Goal: Information Seeking & Learning: Learn about a topic

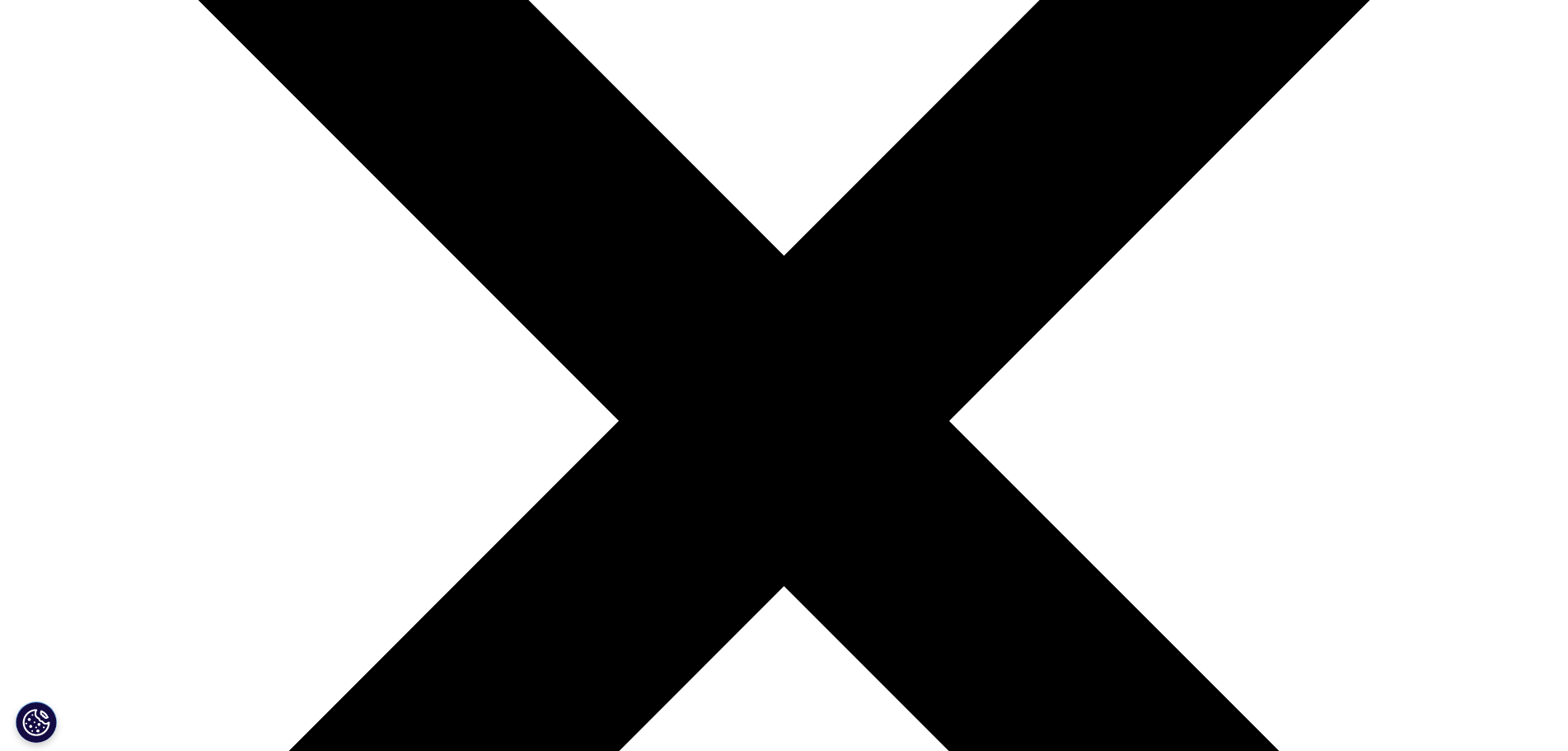
scroll to position [247, 0]
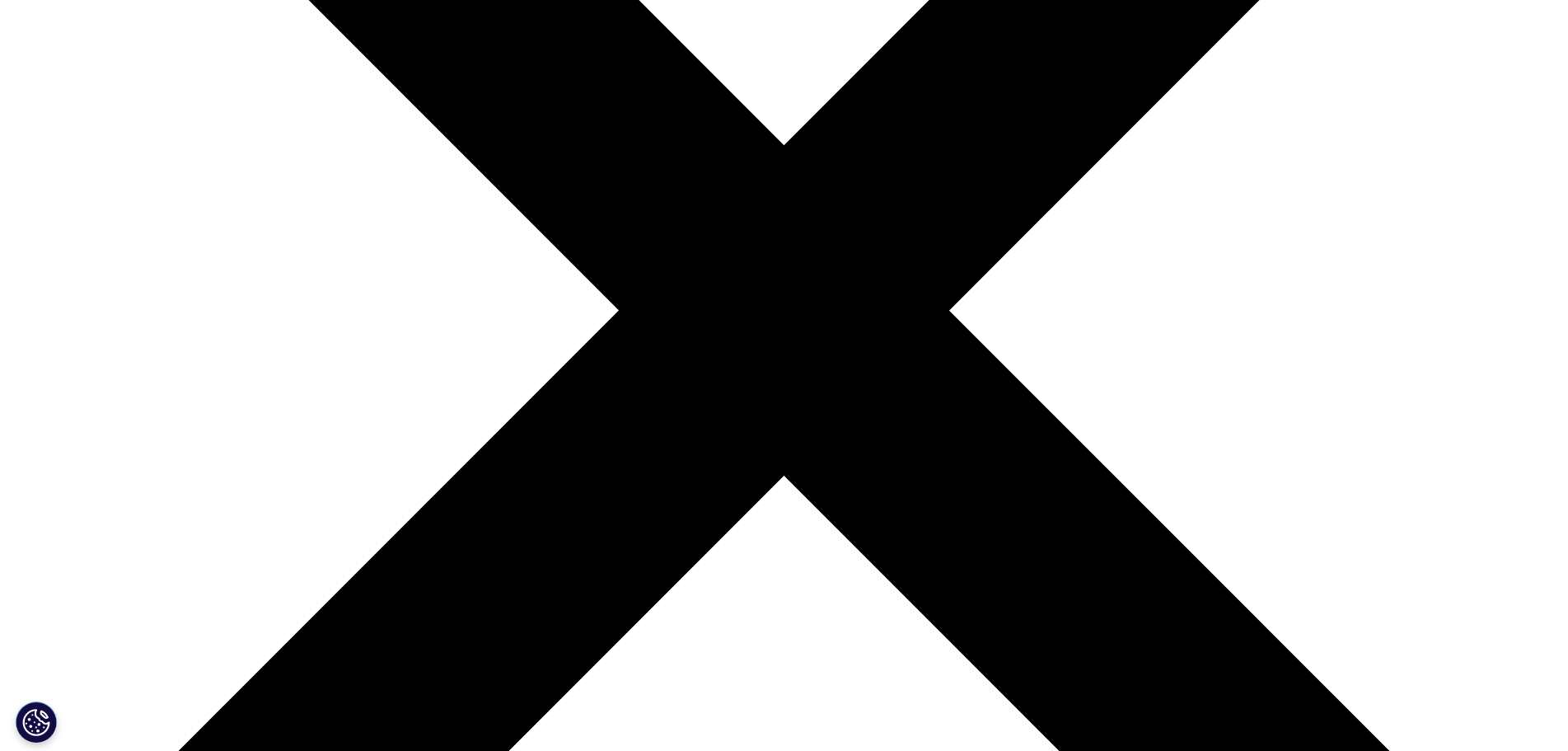
scroll to position [341, 0]
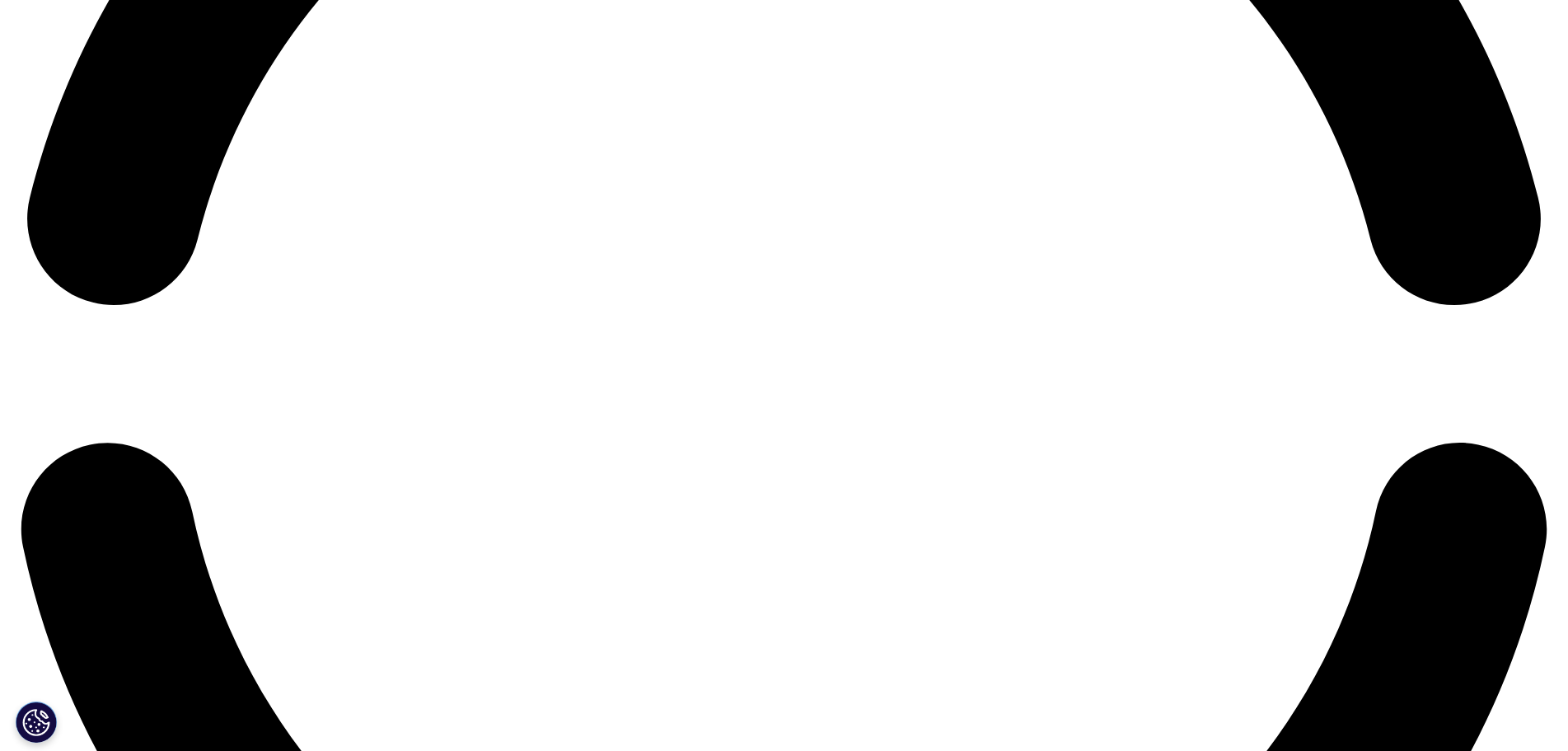
scroll to position [3873, 0]
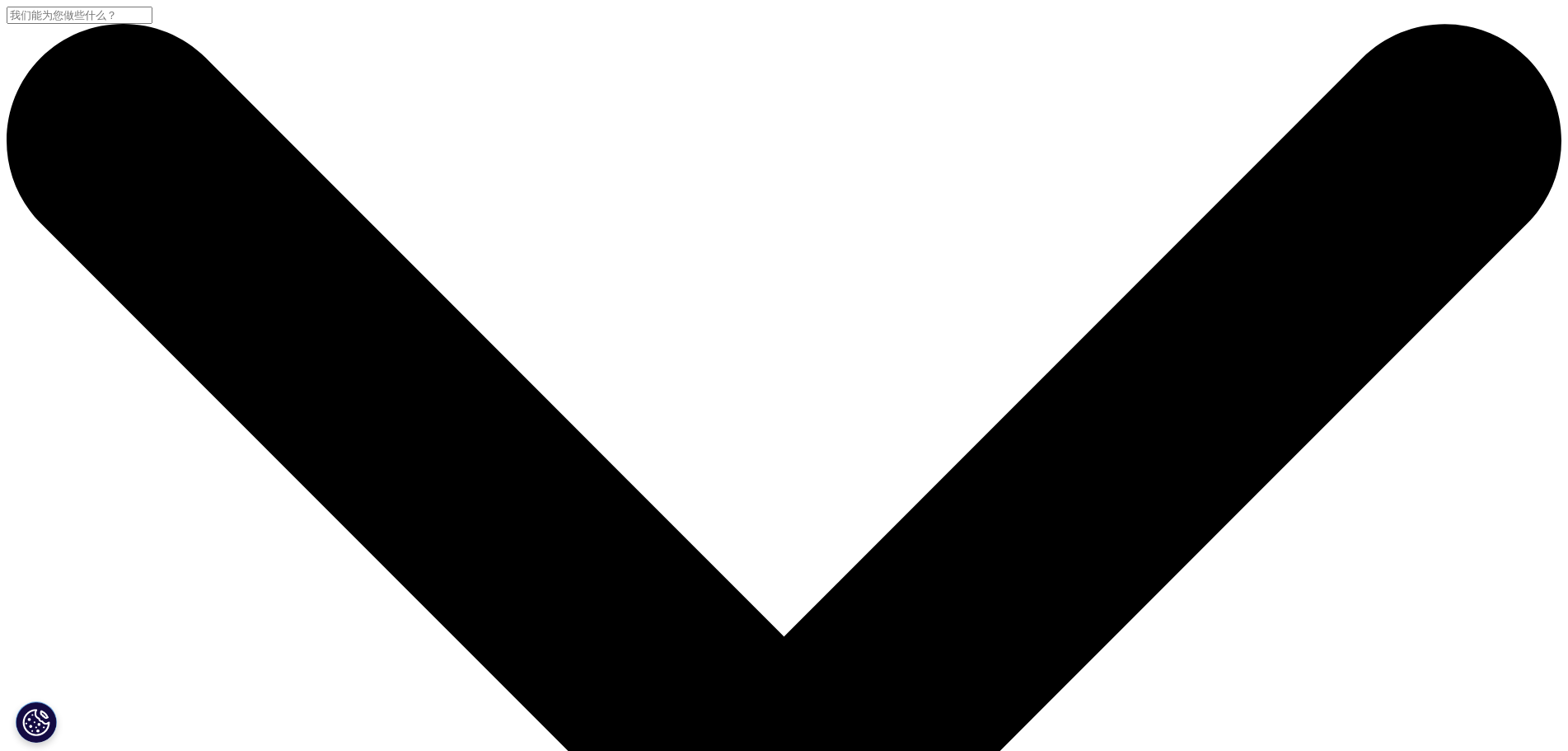
scroll to position [412, 0]
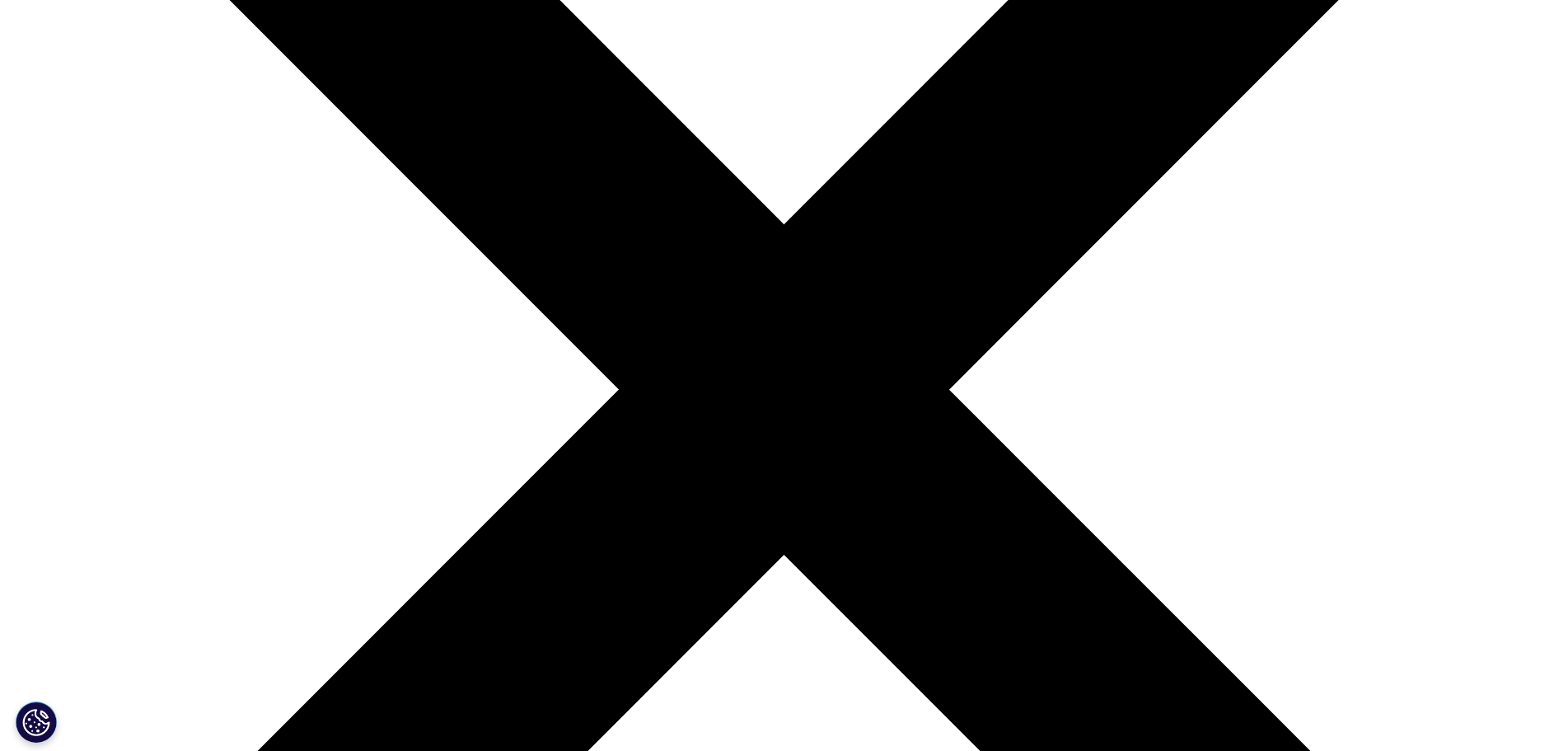
drag, startPoint x: 565, startPoint y: 339, endPoint x: 922, endPoint y: 581, distance: 431.3
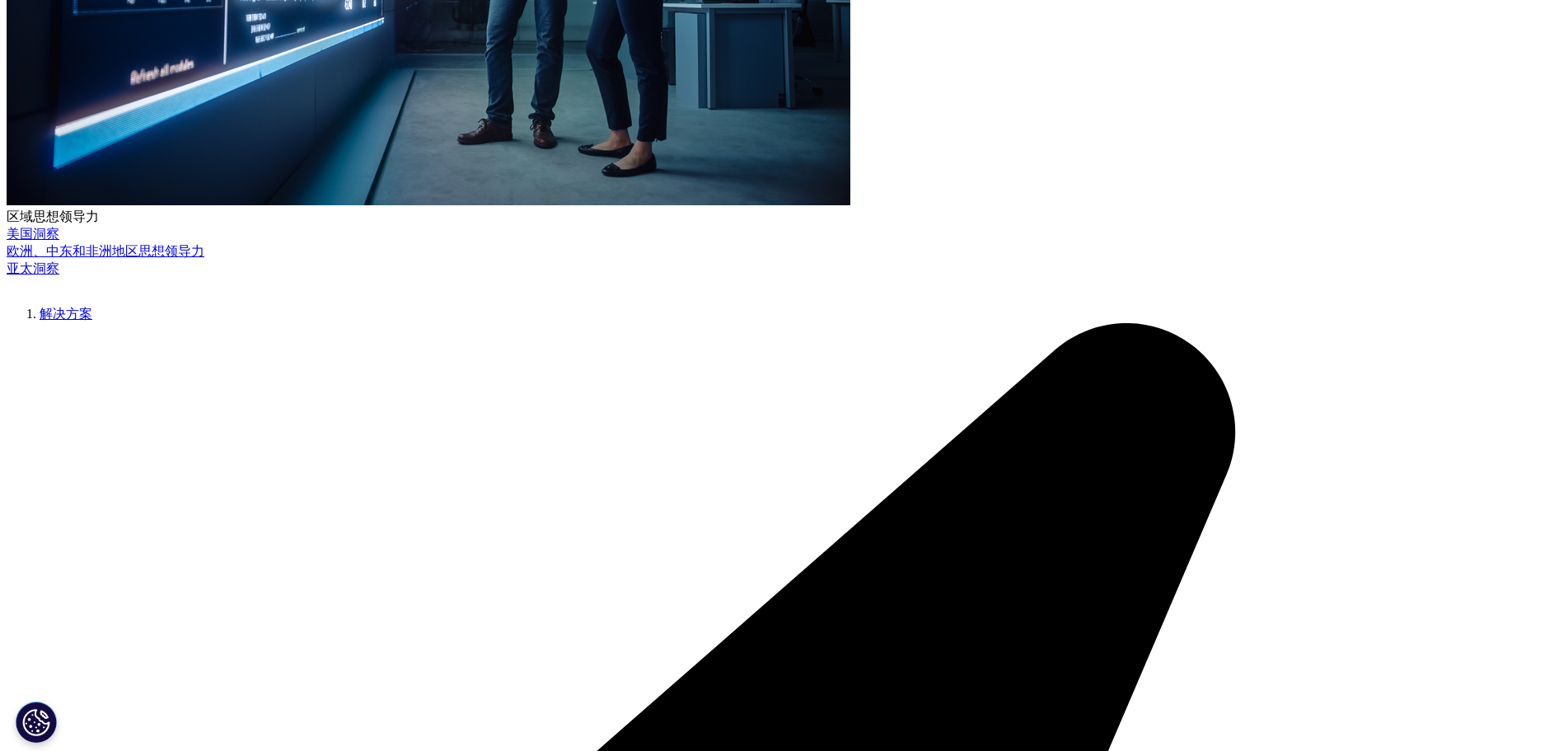
scroll to position [577, 0]
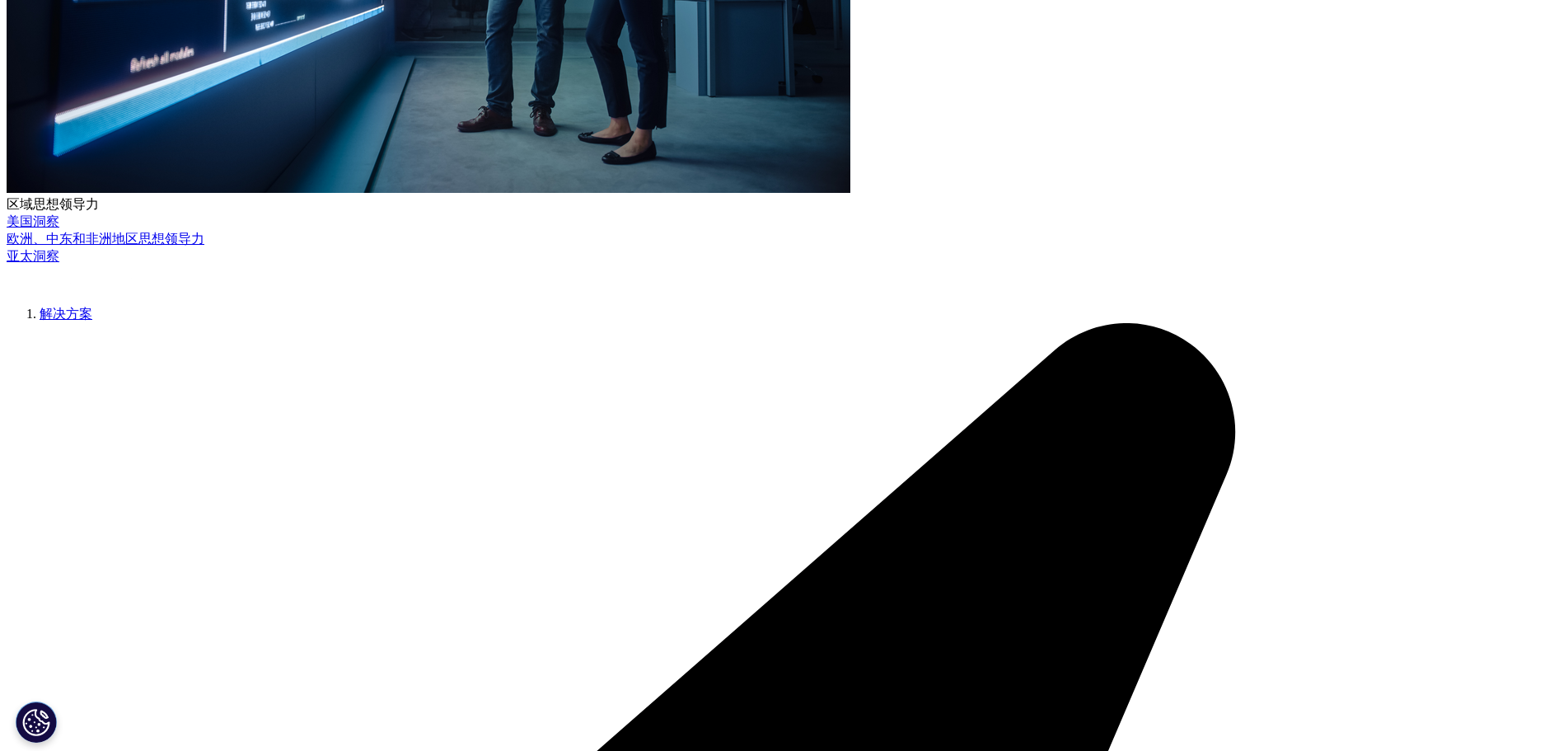
drag, startPoint x: 480, startPoint y: 460, endPoint x: 817, endPoint y: 548, distance: 348.3
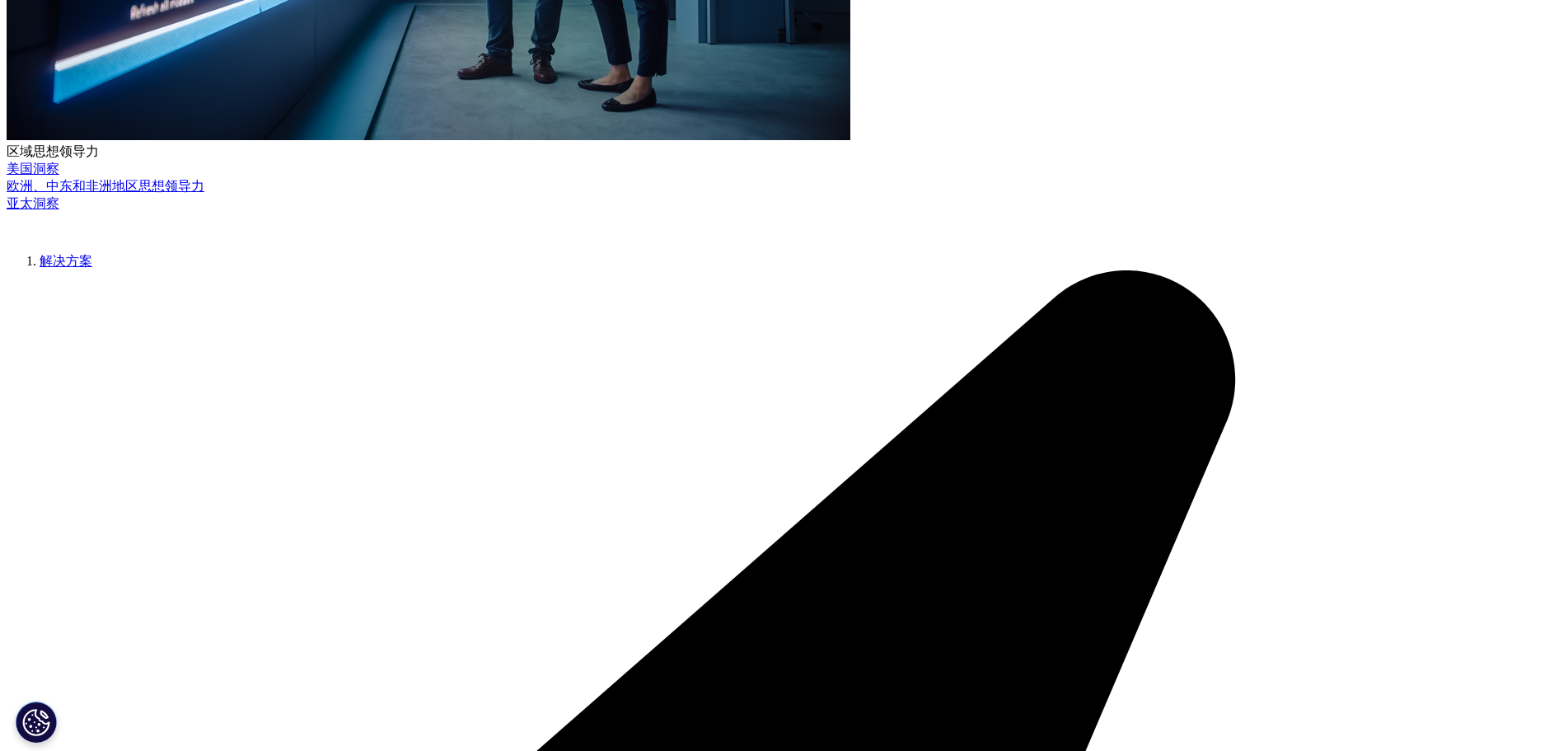
scroll to position [659, 0]
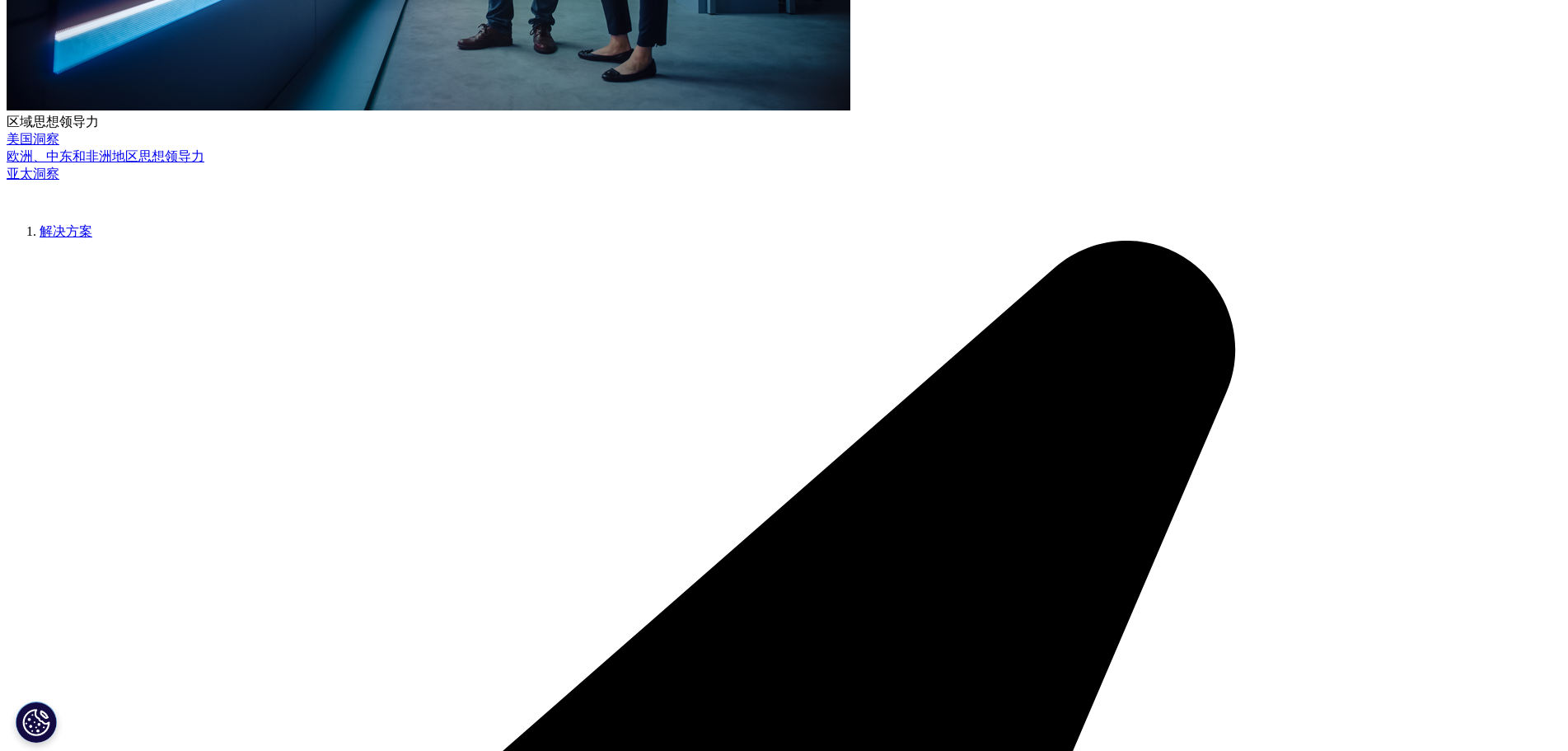
drag, startPoint x: 554, startPoint y: 510, endPoint x: 705, endPoint y: 527, distance: 152.0
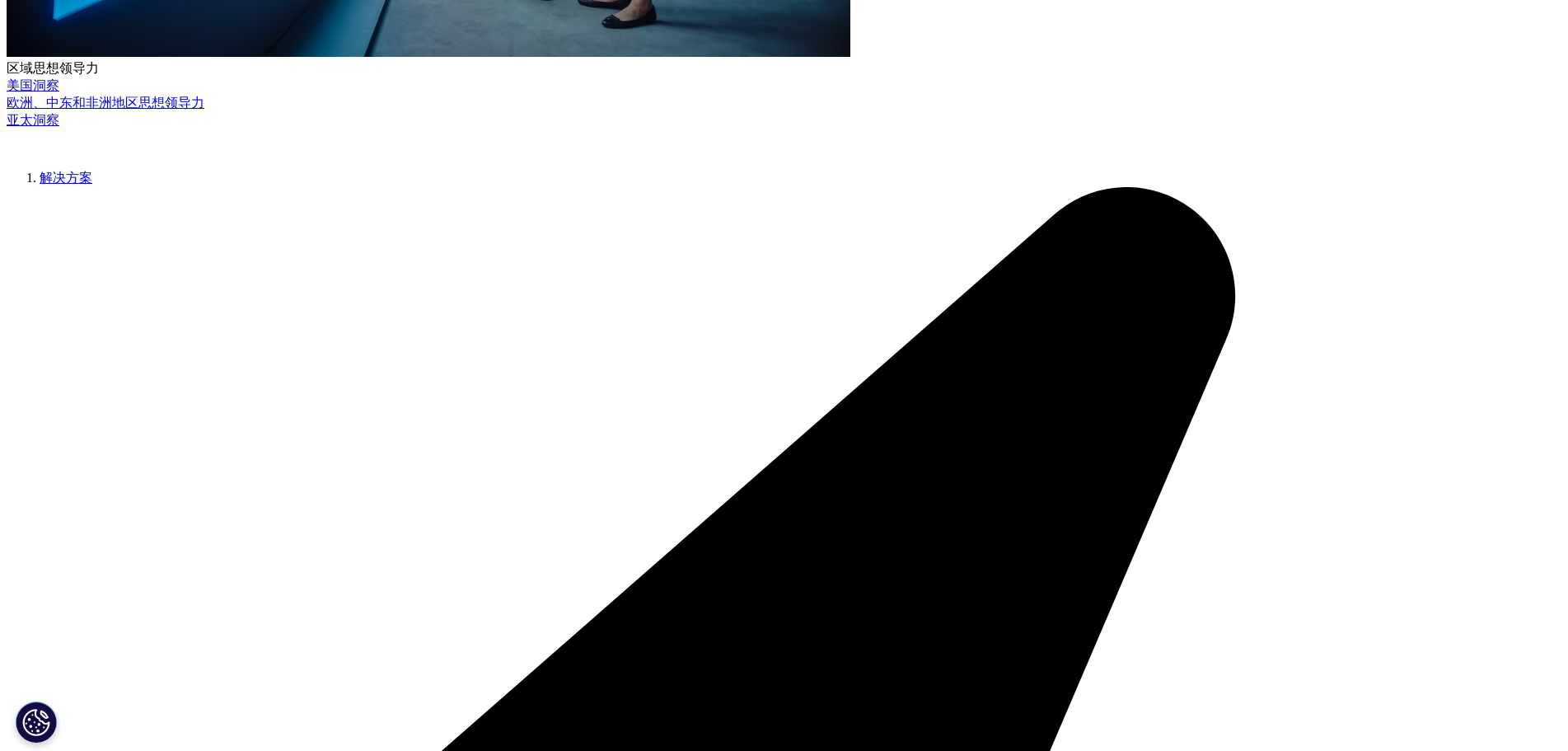
scroll to position [742, 0]
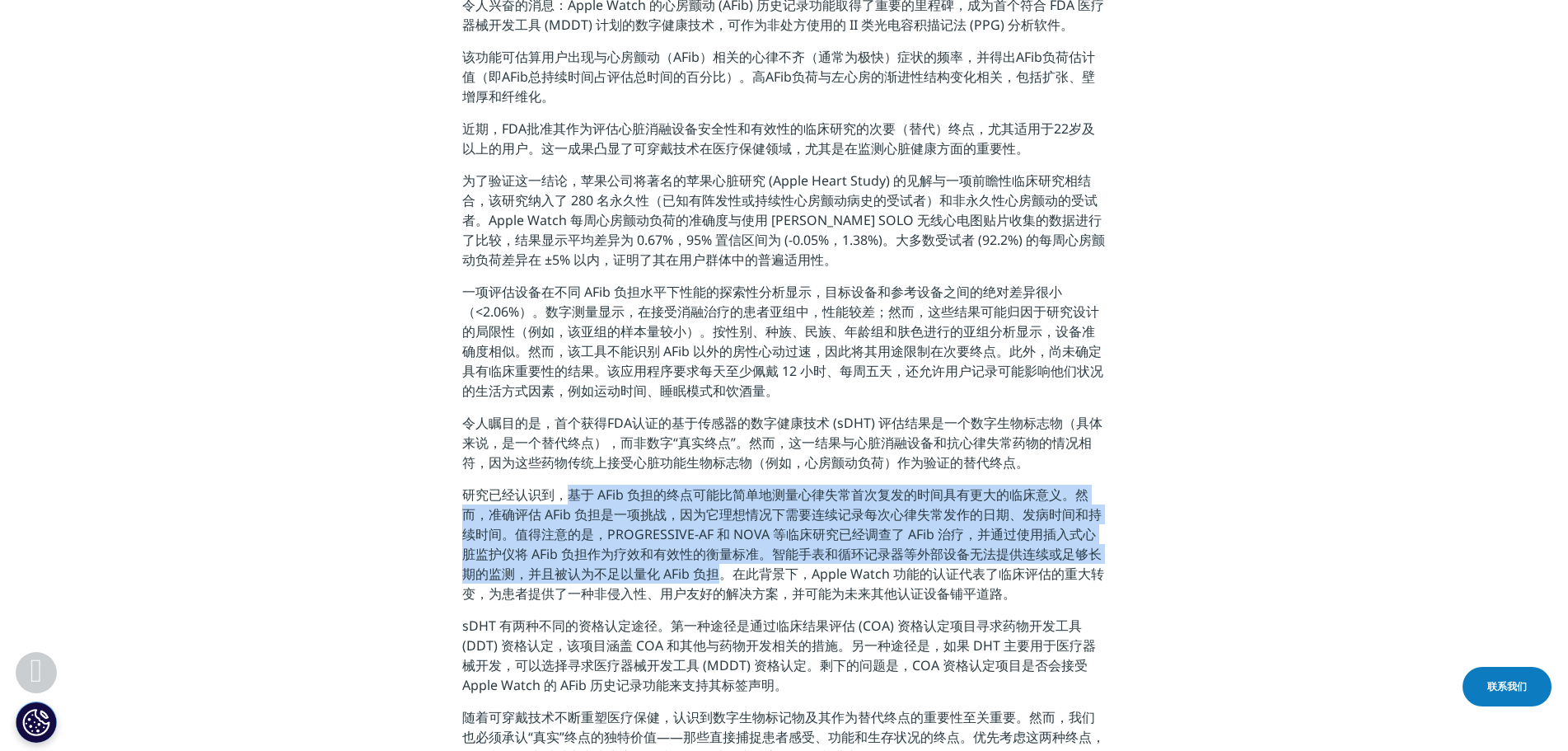
drag, startPoint x: 568, startPoint y: 498, endPoint x: 726, endPoint y: 568, distance: 172.8
click at [726, 568] on font "研究已经认识到，基于 AFib 负担的终点可能比简单地测量心律失常首次复发的时间具有更大的临床意义。然而，准确评估 AFib 负担是一项挑战，因为它理想情况下…" at bounding box center [783, 544] width 641 height 117
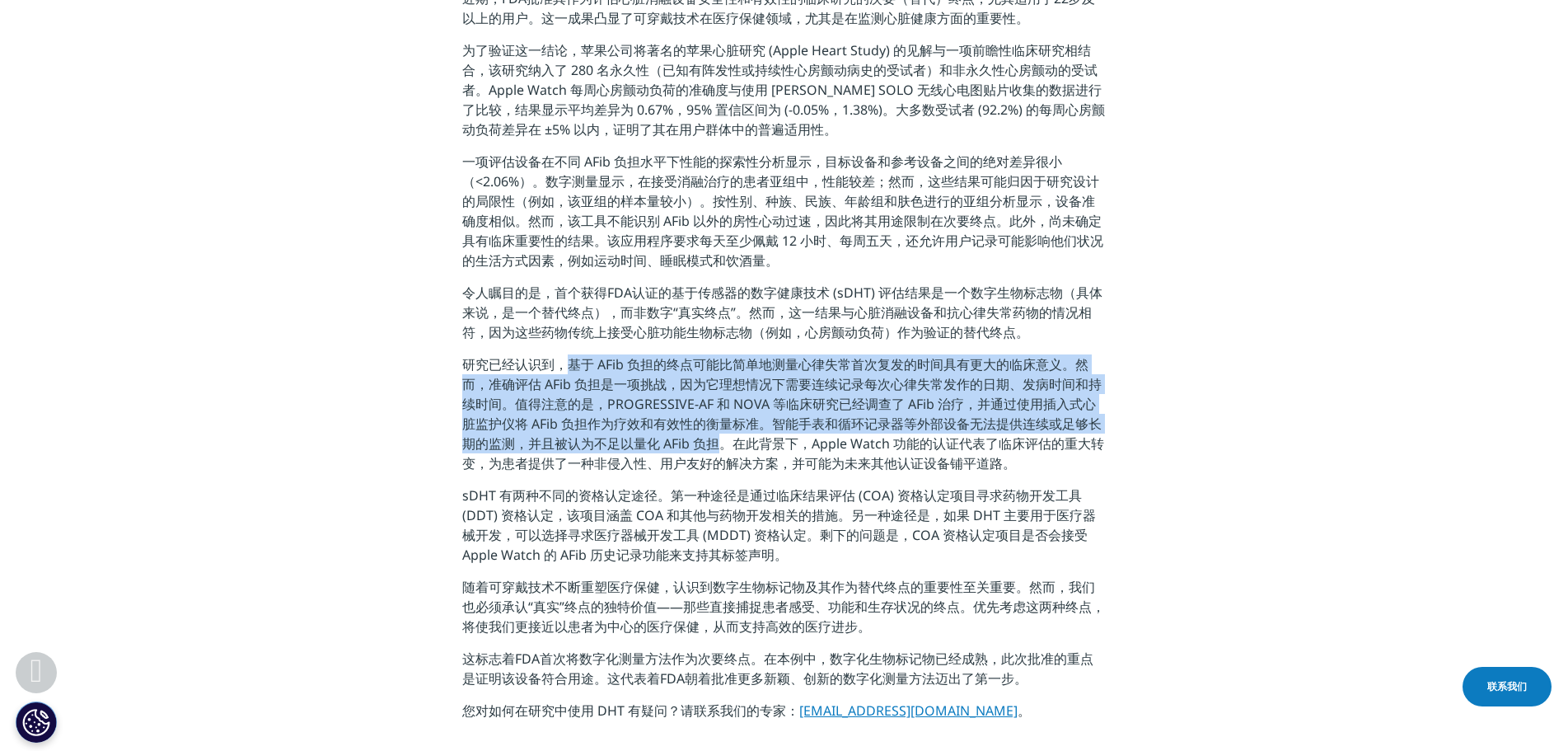
scroll to position [906, 0]
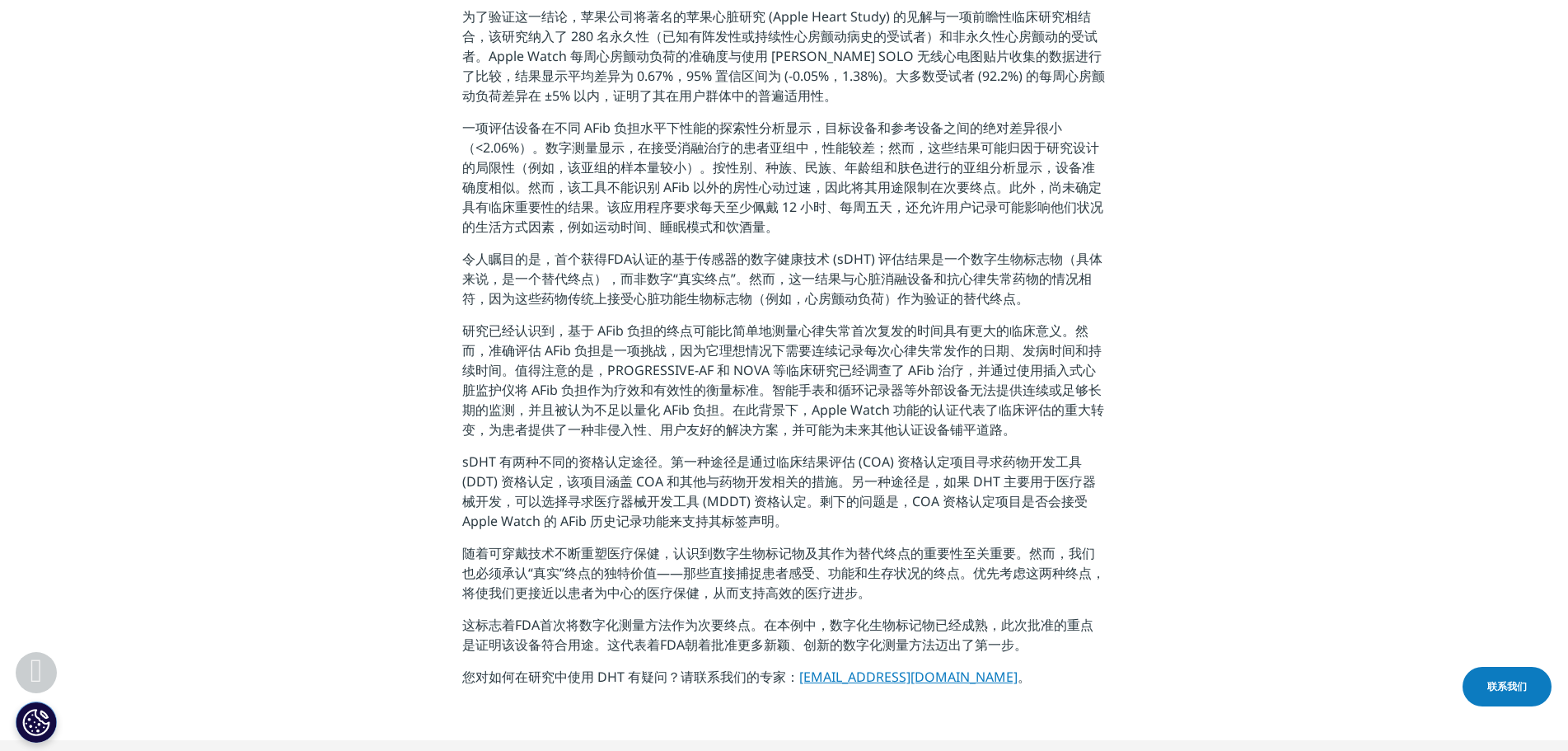
click at [474, 462] on font "sDHT 有两种不同的资格认定途径。第一种途径是通过临床结果评估 (COA) 资格认定项目寻求药物开发工具 (DDT) 资格认定，该项目涵盖 COA 和其他与…" at bounding box center [779, 491] width 634 height 78
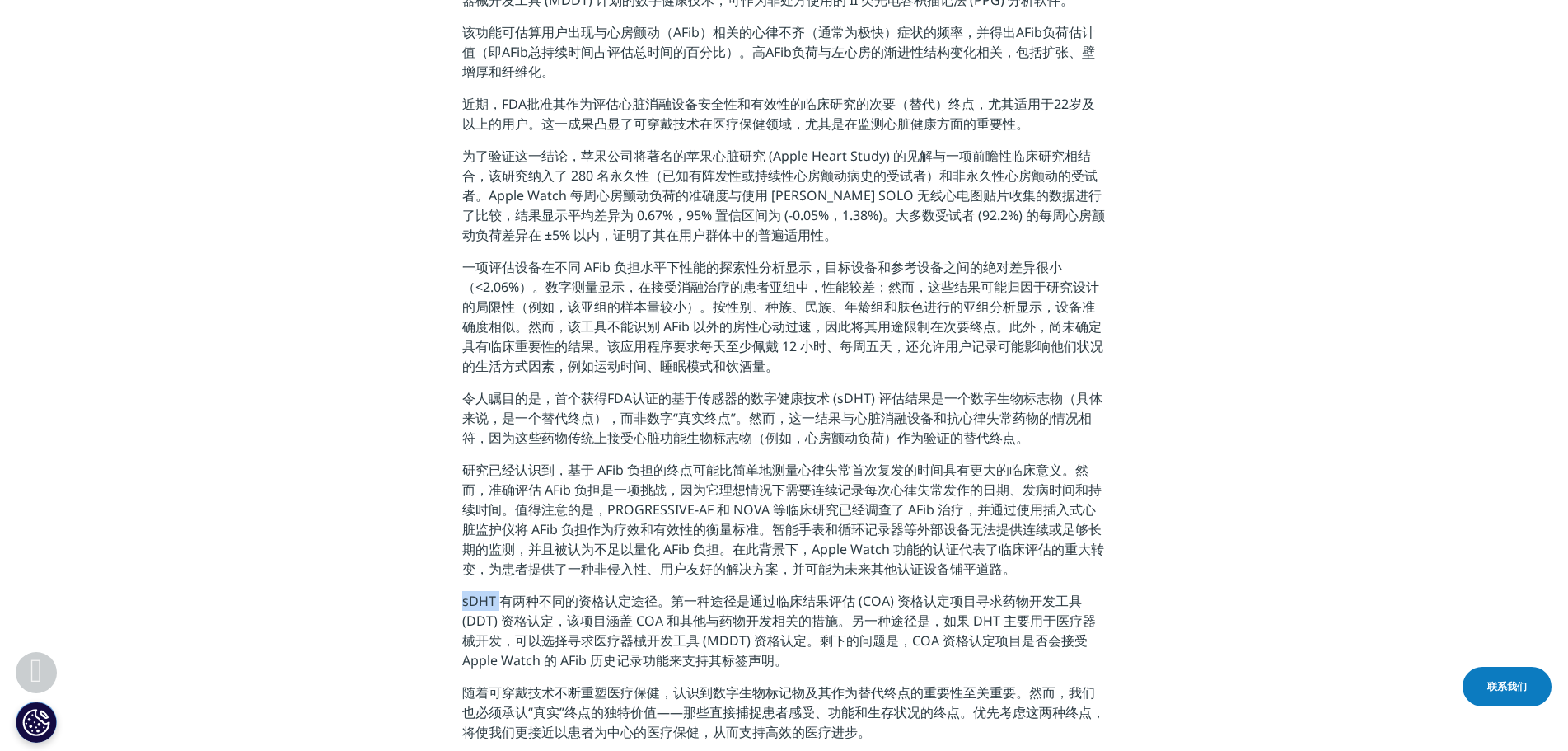
scroll to position [824, 0]
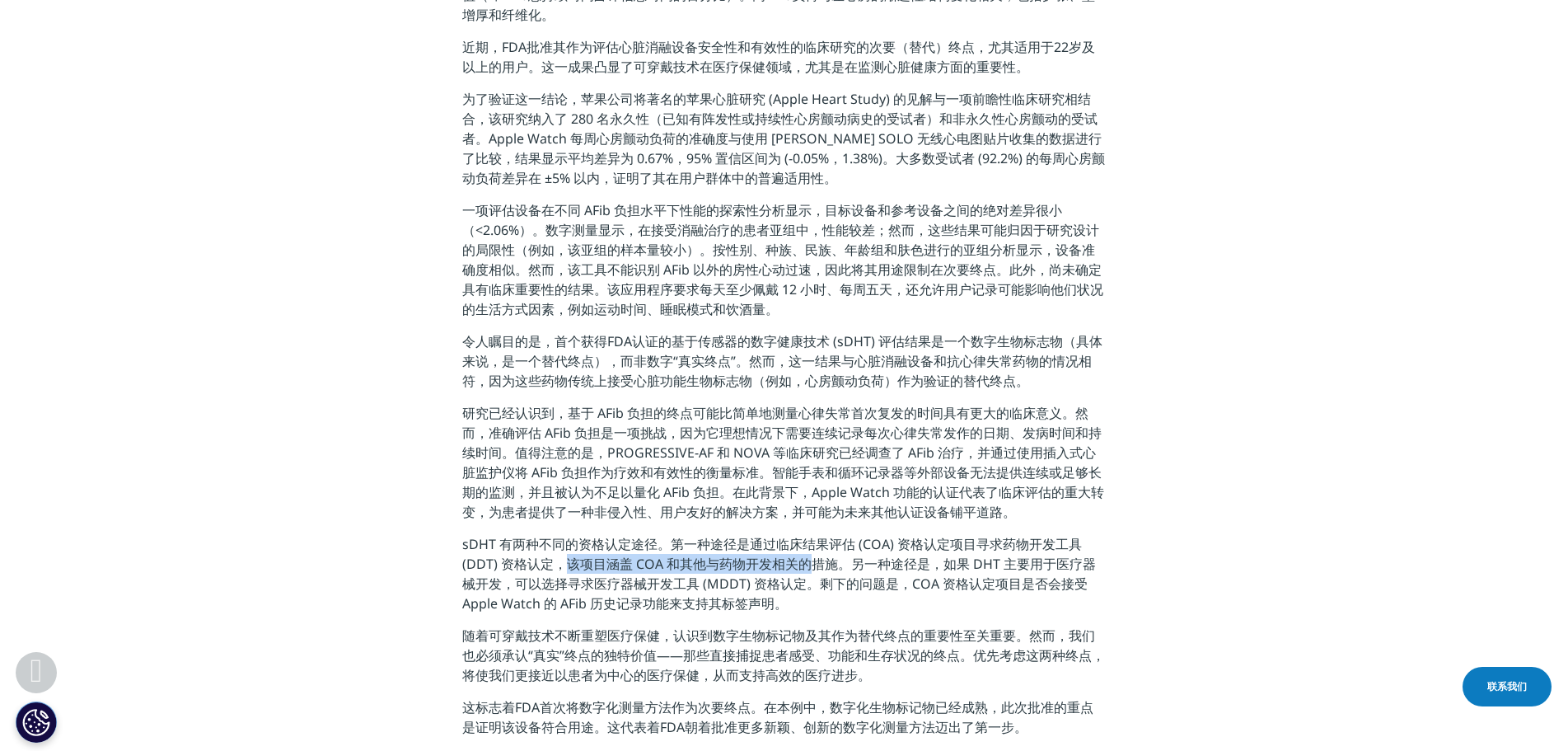
drag, startPoint x: 565, startPoint y: 562, endPoint x: 813, endPoint y: 561, distance: 248.0
click at [813, 561] on font "sDHT 有两种不同的资格认定途径。第一种途径是通过临床结果评估 (COA) 资格认定项目寻求药物开发工具 (DDT) 资格认定，该项目涵盖 COA 和其他与…" at bounding box center [779, 573] width 634 height 78
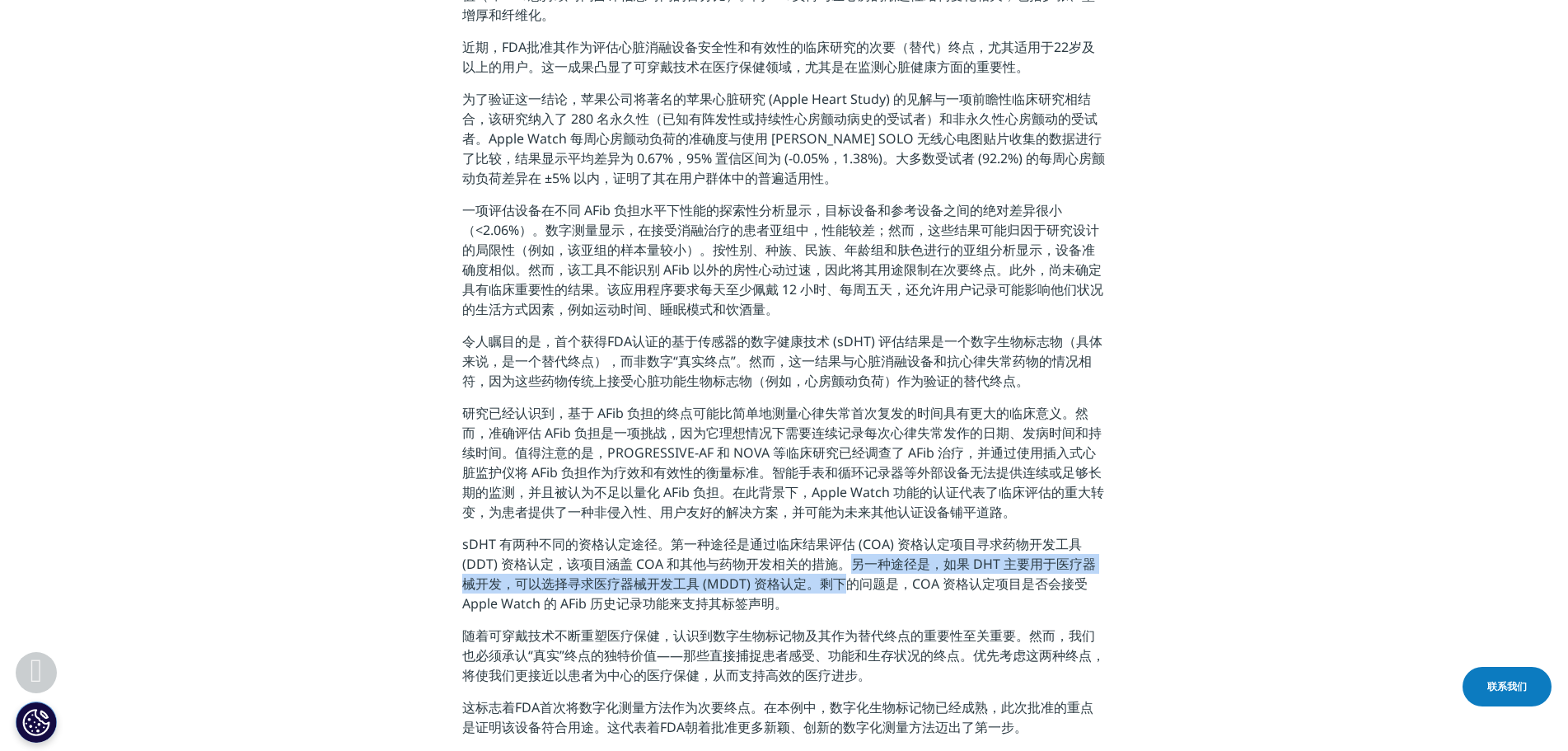
drag, startPoint x: 847, startPoint y: 558, endPoint x: 848, endPoint y: 576, distance: 18.0
click at [848, 576] on font "sDHT 有两种不同的资格认定途径。第一种途径是通过临床结果评估 (COA) 资格认定项目寻求药物开发工具 (DDT) 资格认定，该项目涵盖 COA 和其他与…" at bounding box center [779, 573] width 634 height 78
click at [551, 585] on font "sDHT 有两种不同的资格认定途径。第一种途径是通过临床结果评估 (COA) 资格认定项目寻求药物开发工具 (DDT) 资格认定，该项目涵盖 COA 和其他与…" at bounding box center [779, 573] width 634 height 78
drag, startPoint x: 512, startPoint y: 579, endPoint x: 787, endPoint y: 578, distance: 275.0
click at [787, 578] on font "sDHT 有两种不同的资格认定途径。第一种途径是通过临床结果评估 (COA) 资格认定项目寻求药物开发工具 (DDT) 资格认定，该项目涵盖 COA 和其他与…" at bounding box center [779, 573] width 634 height 78
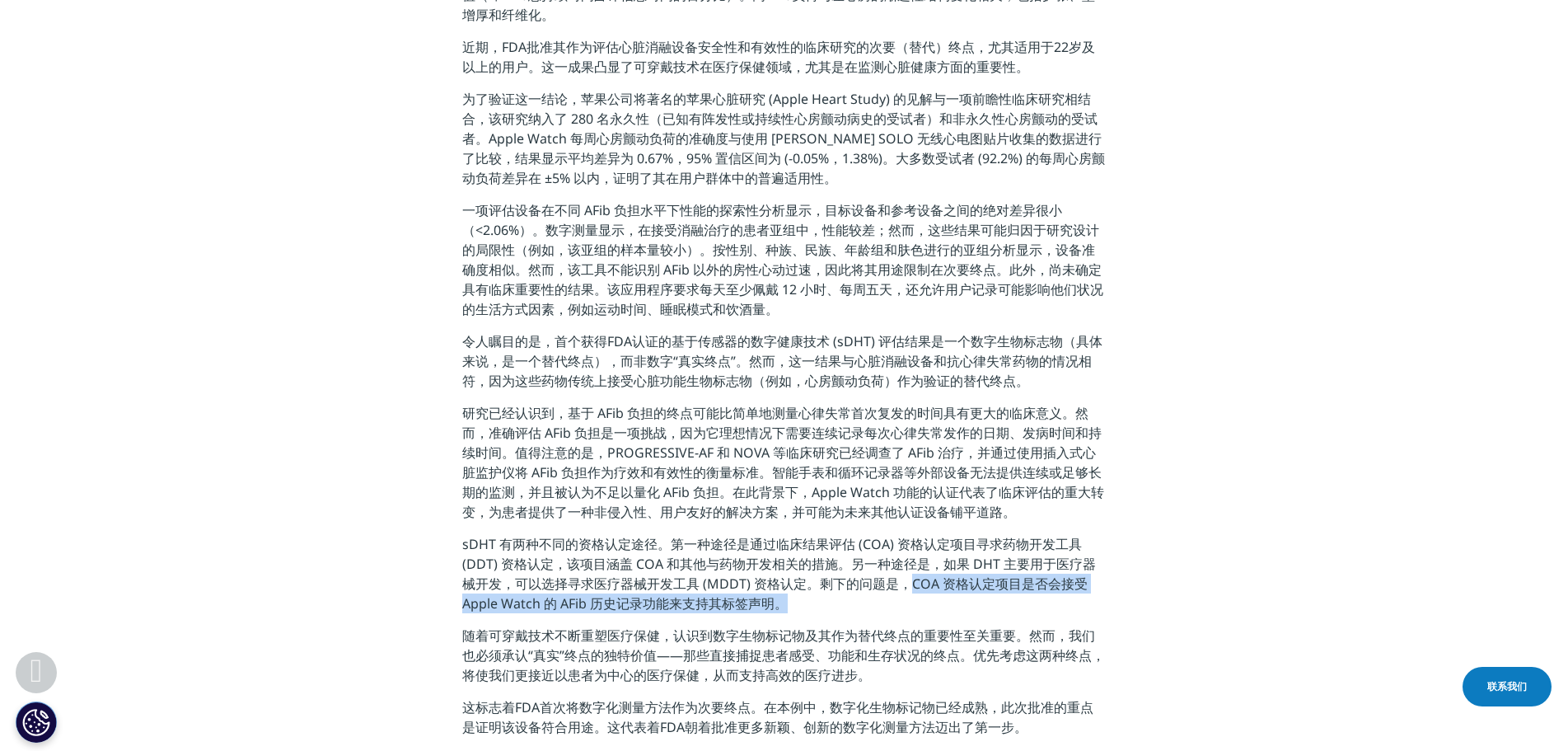
drag, startPoint x: 911, startPoint y: 579, endPoint x: 917, endPoint y: 594, distance: 16.2
click at [917, 594] on p "sDHT 有两种不同的资格认定途径。第一种途径是通过临床结果评估 (COA) 资格认定项目寻求药物开发工具 (DDT) 资格认定，该项目涵盖 COA 和其他与…" at bounding box center [784, 580] width 643 height 92
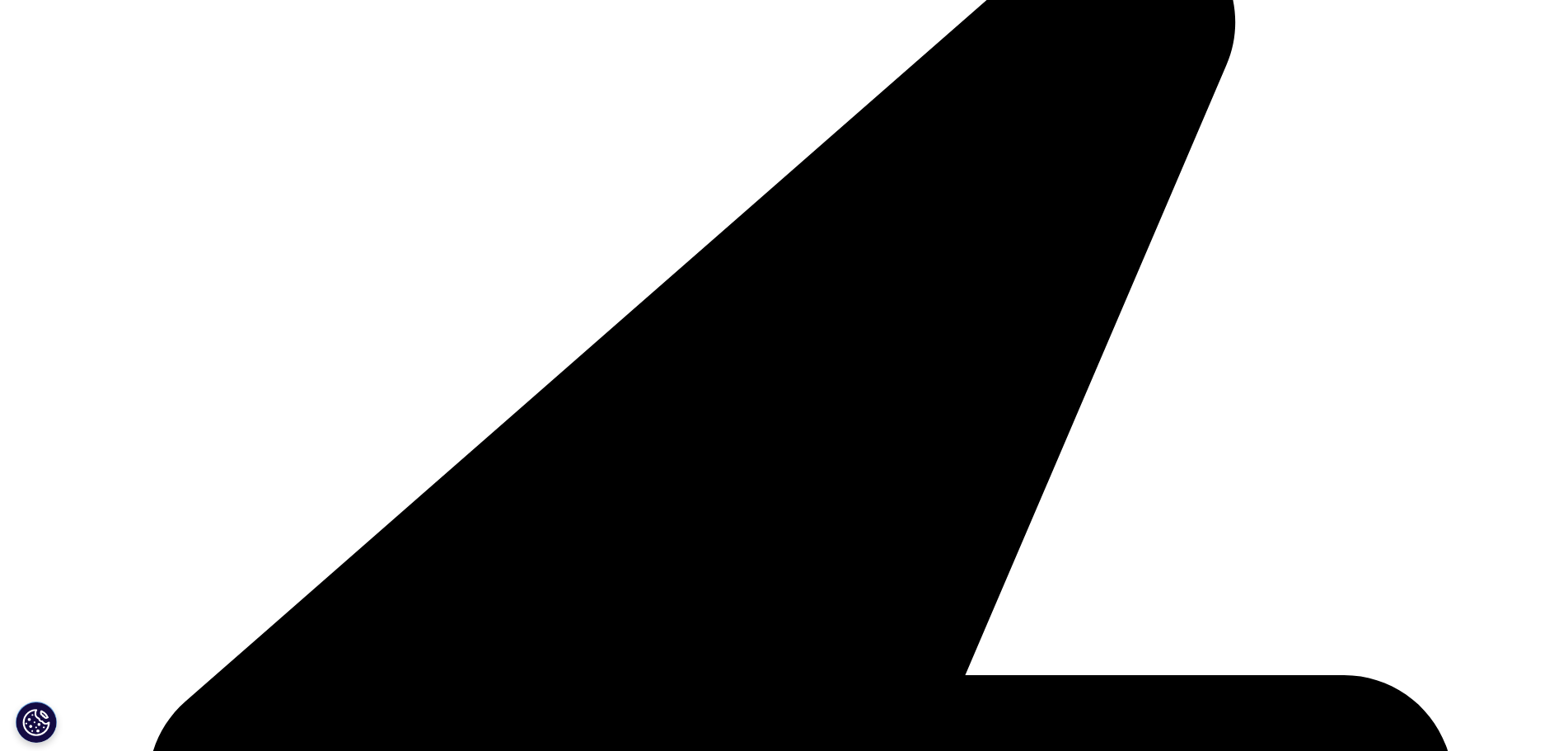
scroll to position [495, 0]
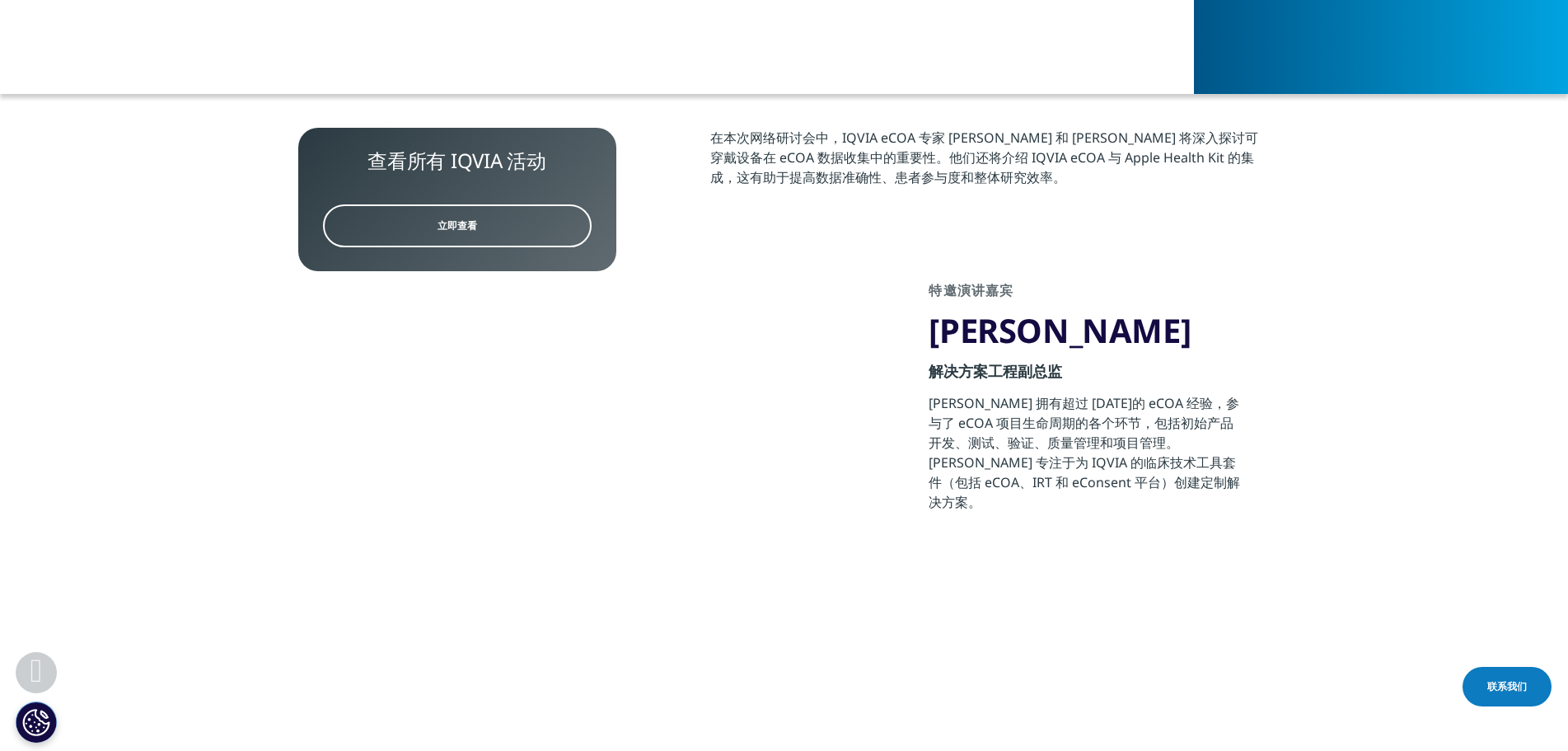
scroll to position [773, 972]
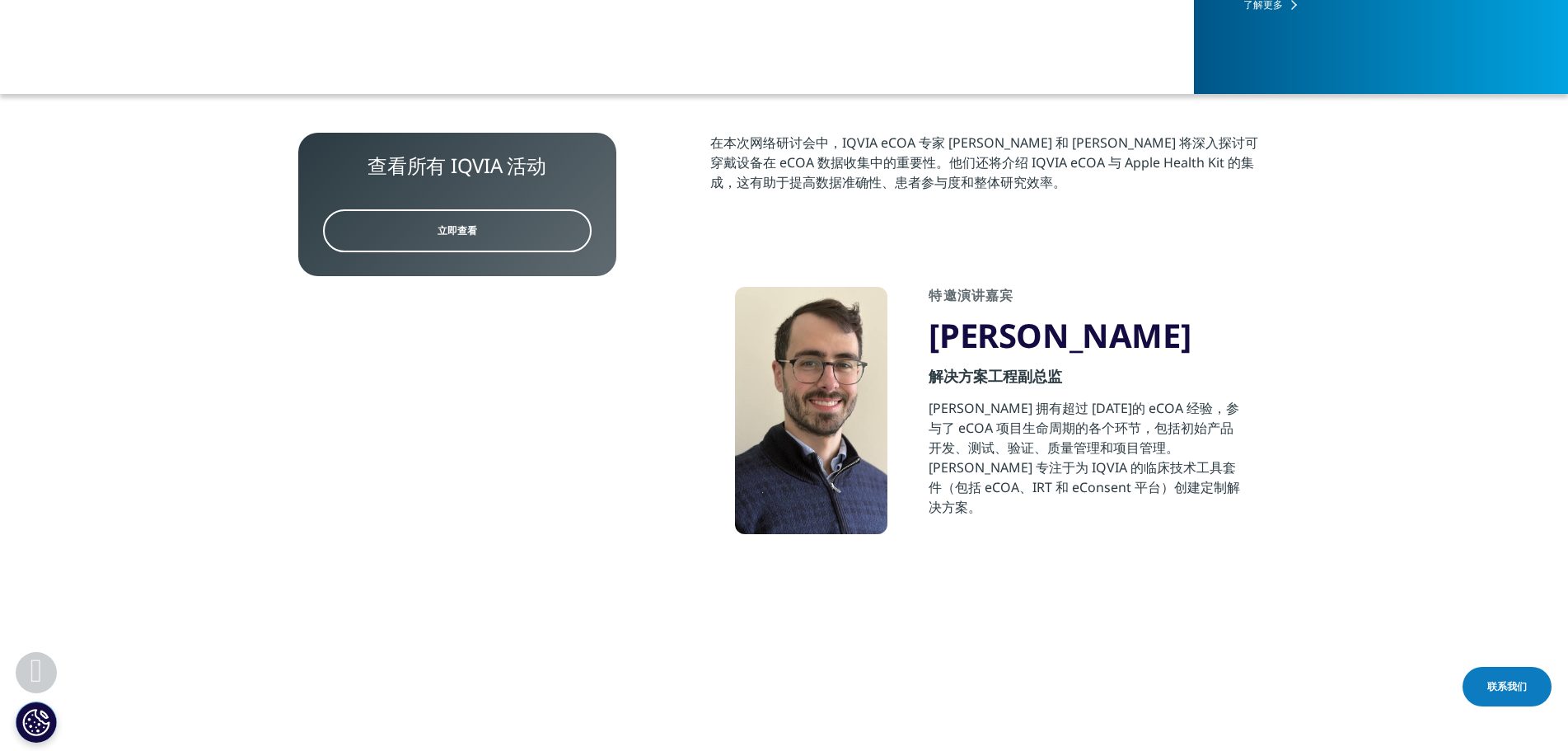
click at [761, 163] on font "在本次网络研讨会中，IQVIA eCOA 专家 [PERSON_NAME] 和 [PERSON_NAME] 将深入探讨可穿戴设备在 eCOA 数据收集中的重要…" at bounding box center [984, 163] width 548 height 58
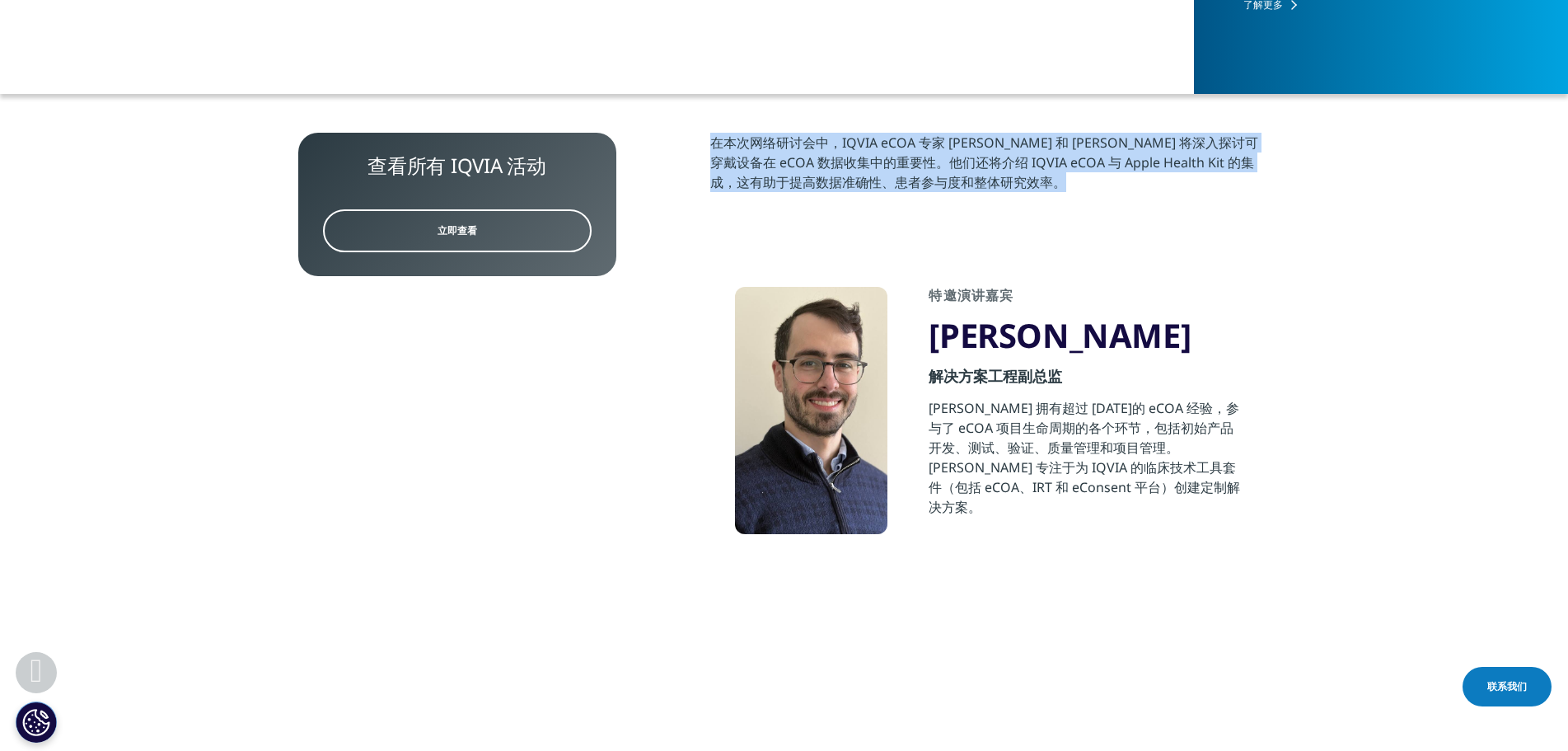
click at [761, 163] on font "在本次网络研讨会中，IQVIA eCOA 专家 [PERSON_NAME] 和 [PERSON_NAME] 将深入探讨可穿戴设备在 eCOA 数据收集中的重要…" at bounding box center [984, 163] width 548 height 58
click at [781, 162] on font "在本次网络研讨会中，IQVIA eCOA 专家 [PERSON_NAME] 和 [PERSON_NAME] 将深入探讨可穿戴设备在 eCOA 数据收集中的重要…" at bounding box center [984, 163] width 548 height 58
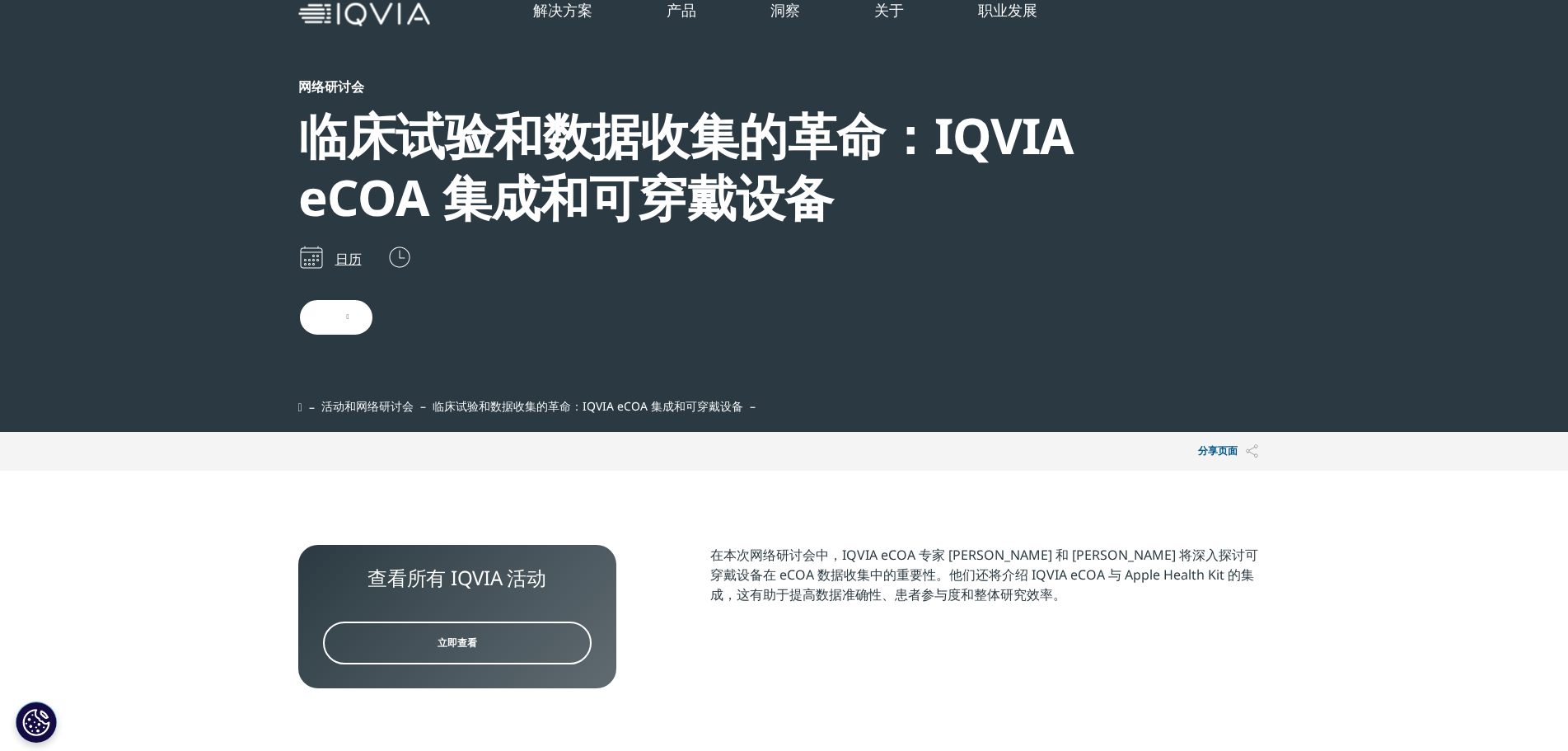
scroll to position [659, 0]
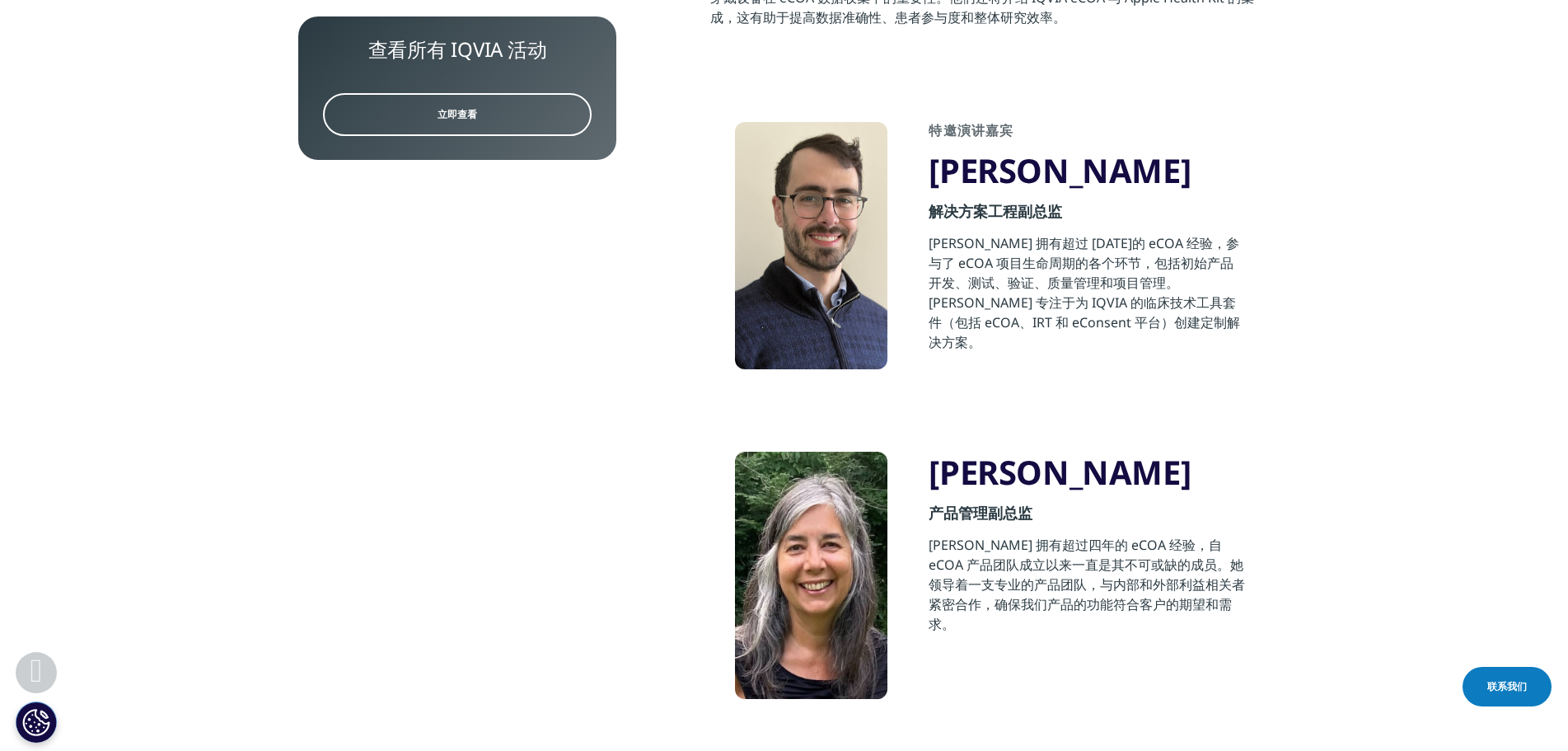
drag, startPoint x: 1104, startPoint y: 282, endPoint x: 1118, endPoint y: 322, distance: 42.4
click at [1118, 322] on div "[PERSON_NAME] 拥有超过 [DATE]的 eCOA 经验，参与了 eCOA 项目生命周期的各个环节，包括初始产品开发、测试、验证、质量管理和项目管…" at bounding box center [1086, 292] width 316 height 119
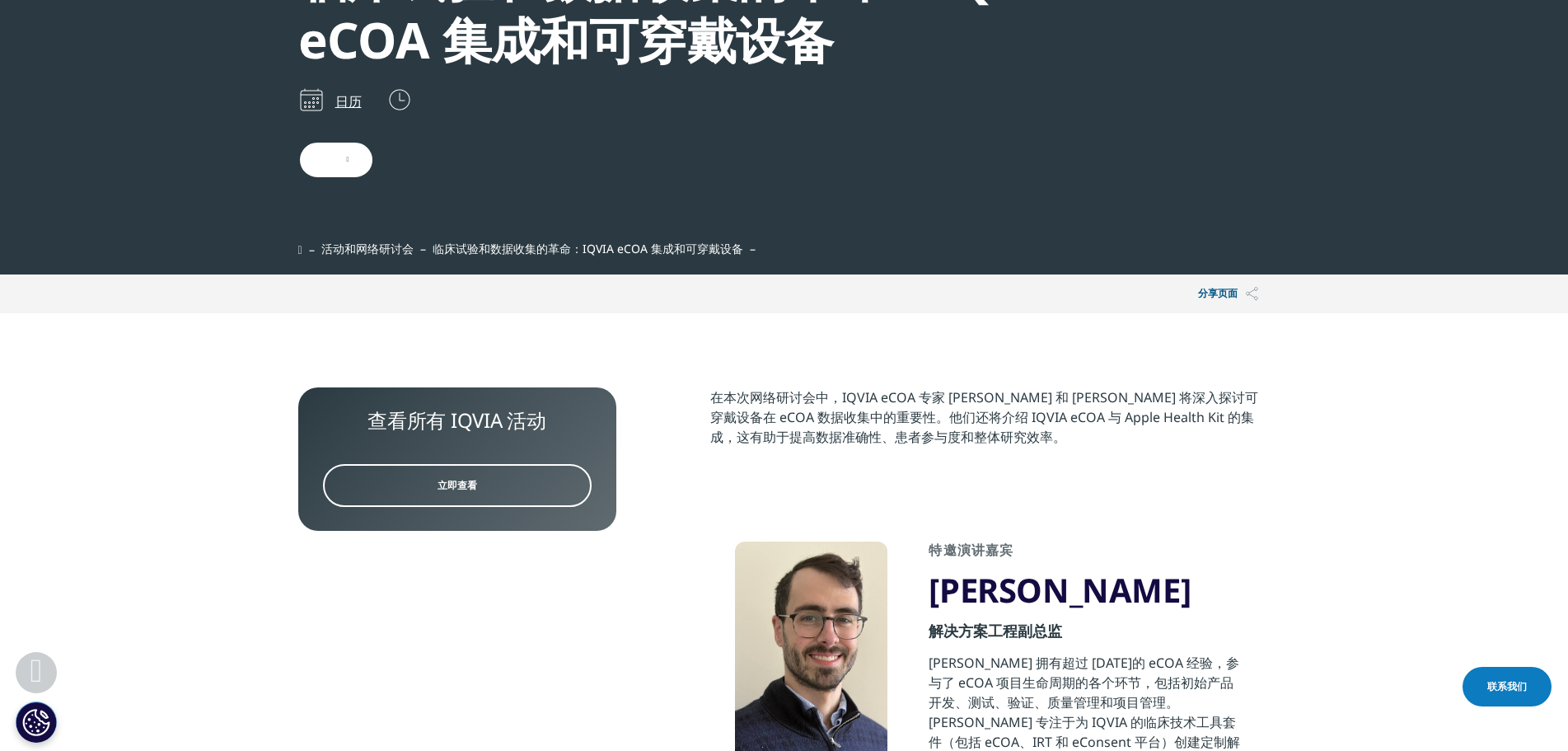
scroll to position [412, 0]
